Goal: Information Seeking & Learning: Learn about a topic

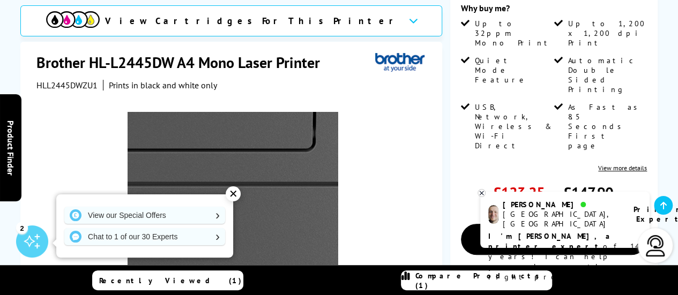
scroll to position [107, 0]
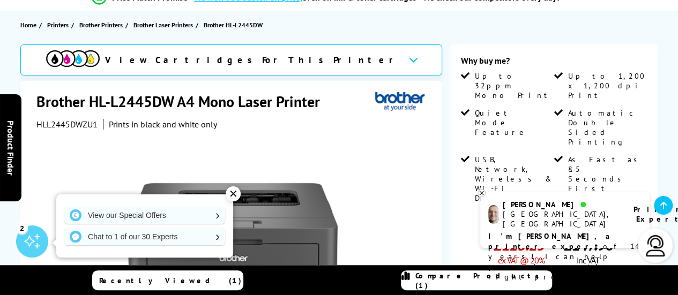
click at [481, 193] on icon at bounding box center [482, 193] width 4 height 4
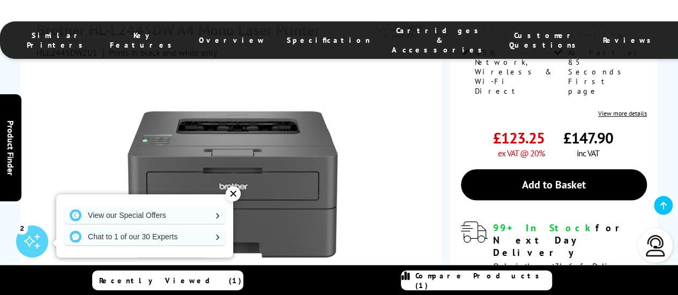
scroll to position [375, 0]
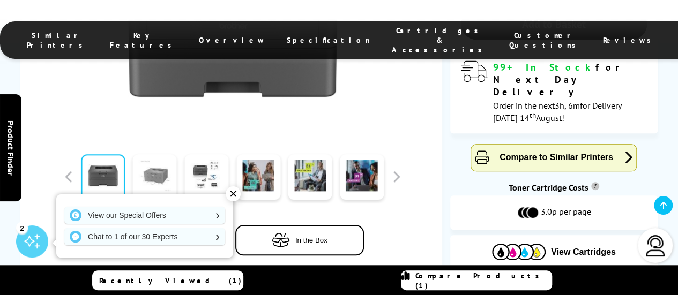
click at [149, 154] on link at bounding box center [155, 177] width 44 height 46
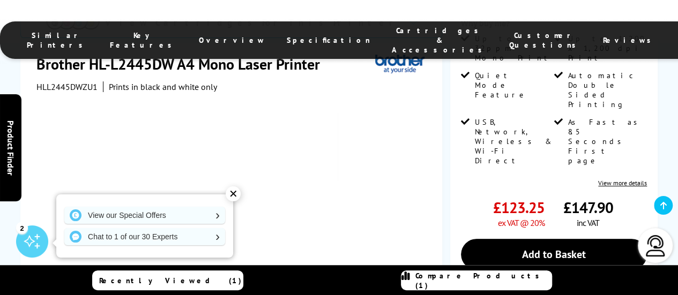
scroll to position [214, 0]
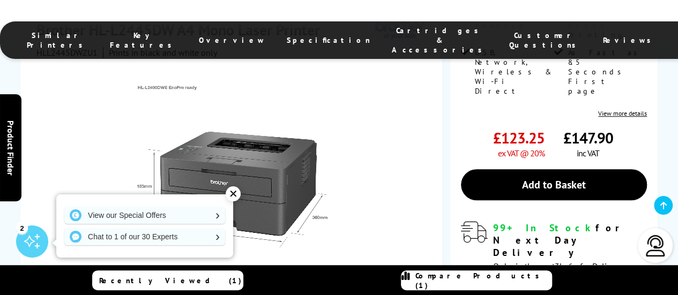
click at [234, 192] on div "✕" at bounding box center [233, 194] width 15 height 15
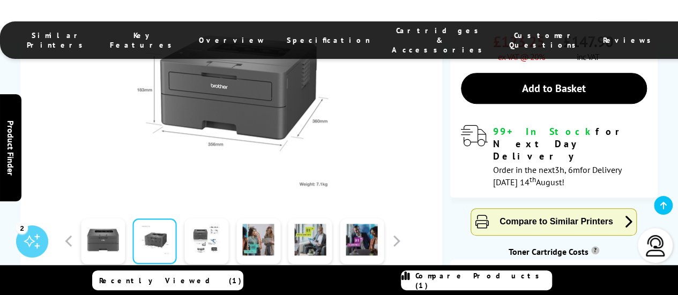
scroll to position [322, 0]
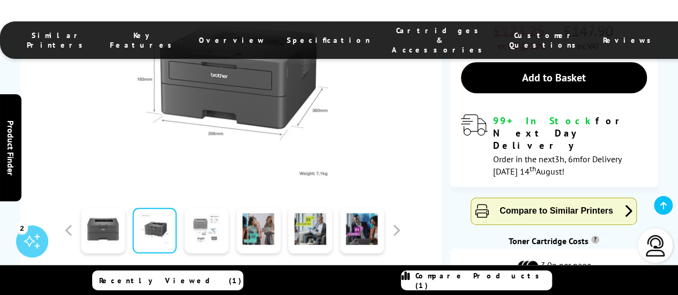
click at [196, 208] on link at bounding box center [206, 231] width 44 height 46
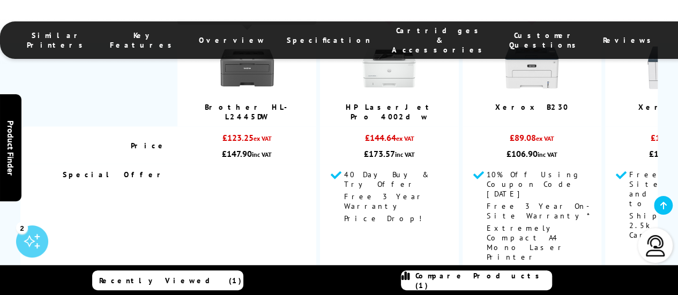
scroll to position [858, 0]
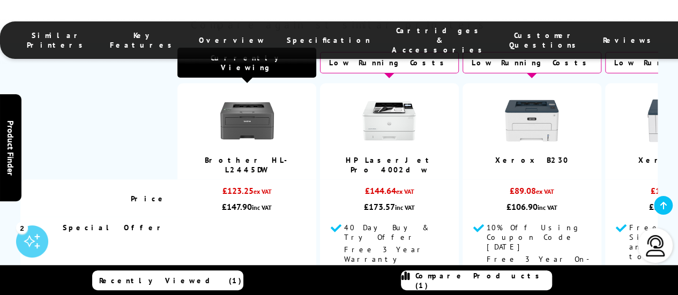
click at [244, 94] on img at bounding box center [247, 121] width 54 height 54
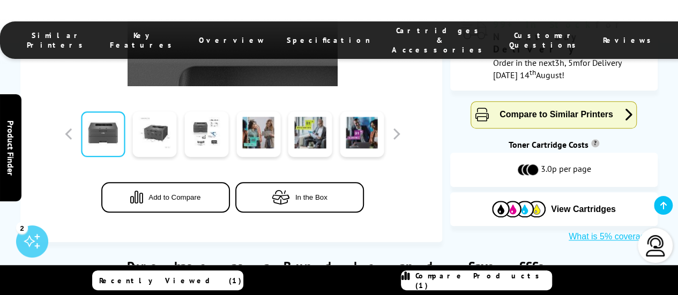
scroll to position [429, 0]
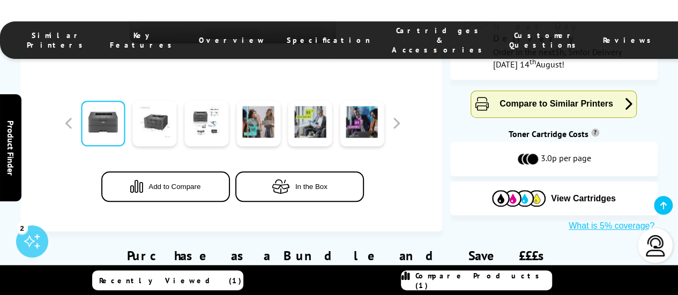
click at [176, 33] on span "Key Features" at bounding box center [144, 40] width 68 height 19
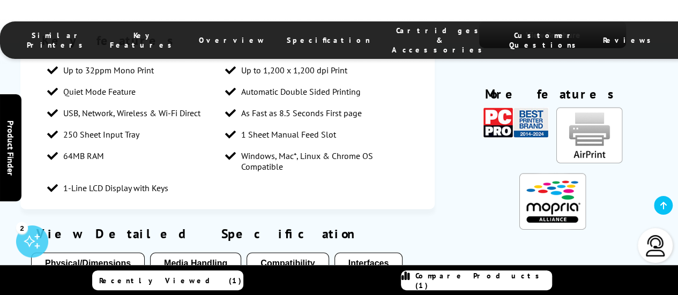
scroll to position [1309, 0]
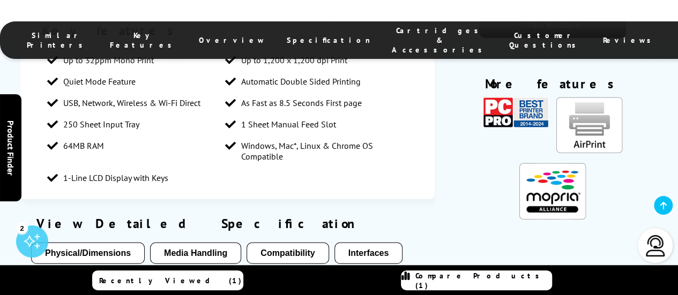
click at [202, 243] on button "Media Handling" at bounding box center [195, 253] width 91 height 21
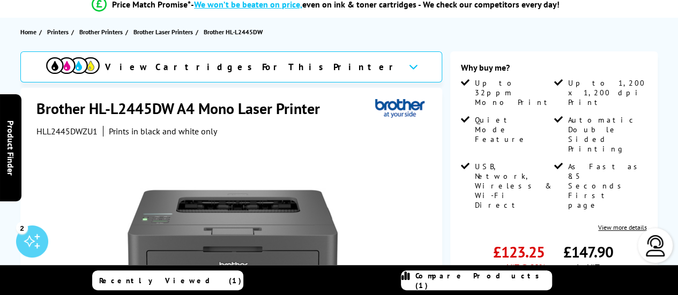
scroll to position [0, 0]
